Goal: Task Accomplishment & Management: Use online tool/utility

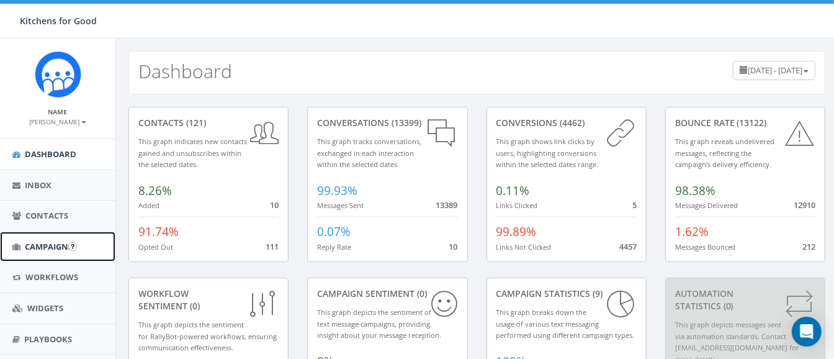
click at [42, 242] on span "Campaigns" at bounding box center [49, 246] width 48 height 11
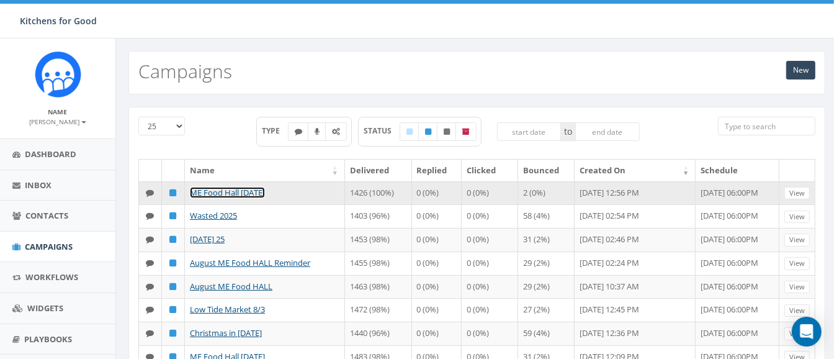
click at [248, 190] on link "ME Food Hall [DATE]" at bounding box center [227, 192] width 75 height 11
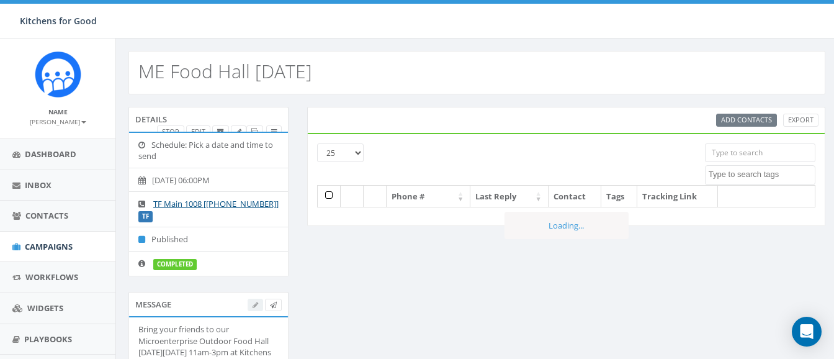
select select
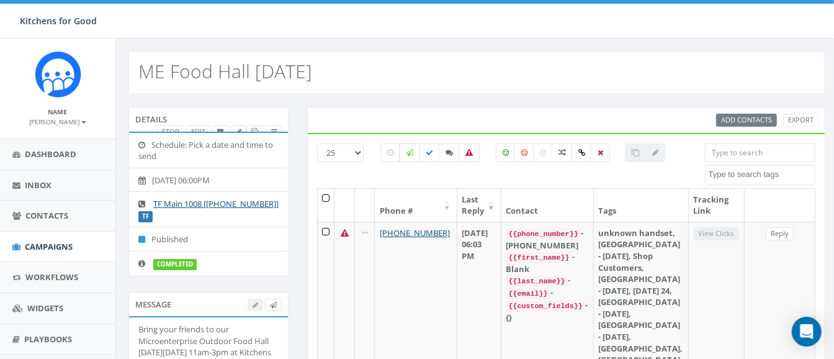
click at [405, 155] on label at bounding box center [409, 152] width 21 height 19
checkbox input "true"
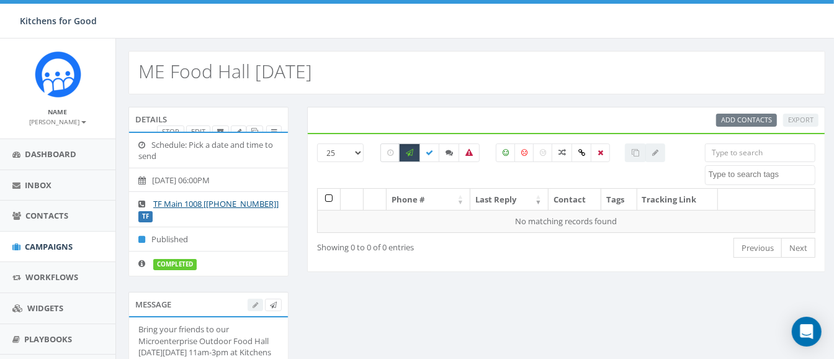
click at [393, 153] on icon at bounding box center [390, 152] width 6 height 7
checkbox input "true"
click at [413, 153] on icon at bounding box center [409, 152] width 7 height 7
checkbox input "false"
click at [393, 153] on icon at bounding box center [390, 152] width 6 height 7
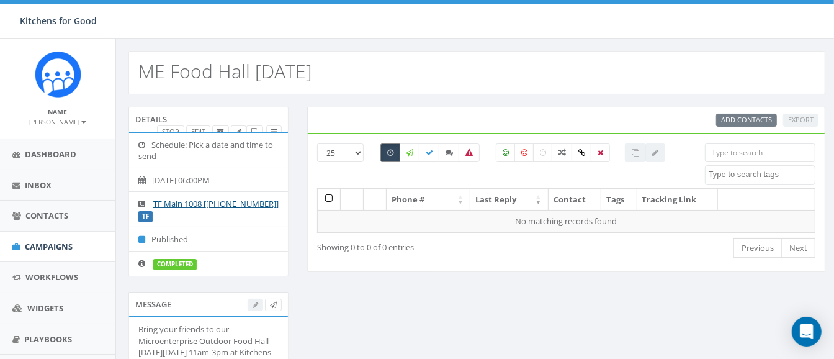
checkbox input "false"
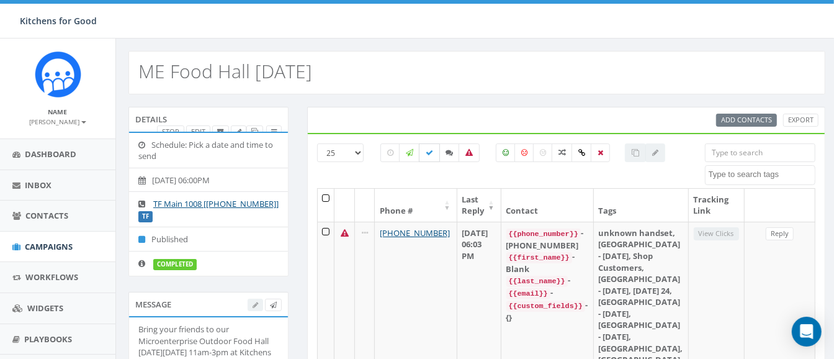
click at [429, 152] on icon at bounding box center [429, 152] width 7 height 7
checkbox input "true"
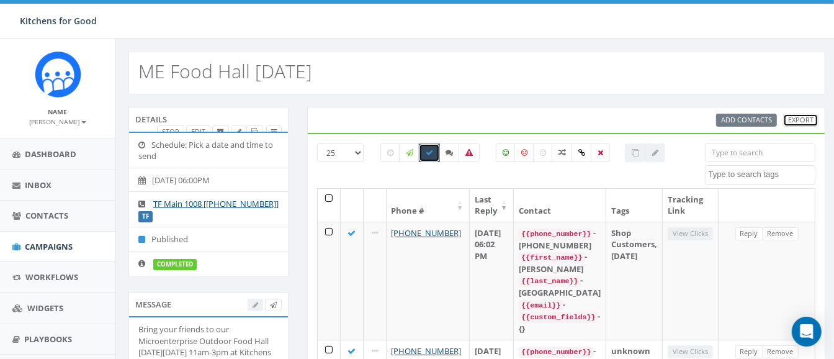
click at [795, 118] on link "Export" at bounding box center [800, 120] width 35 height 13
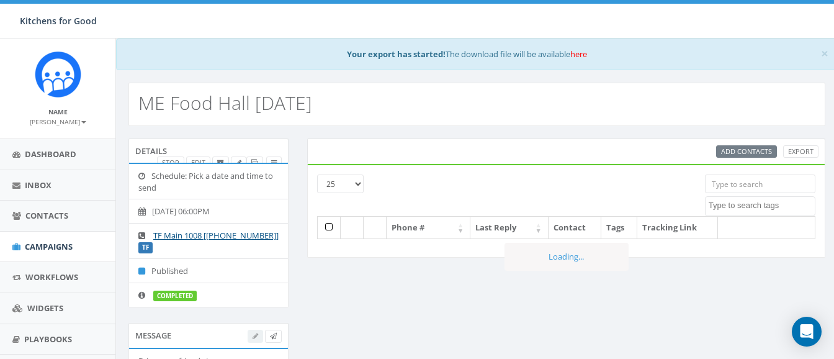
select select
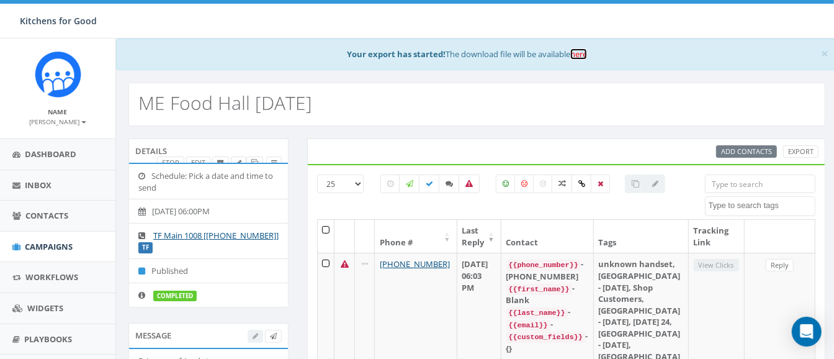
click at [577, 53] on link "here" at bounding box center [578, 53] width 17 height 11
